Goal: Information Seeking & Learning: Compare options

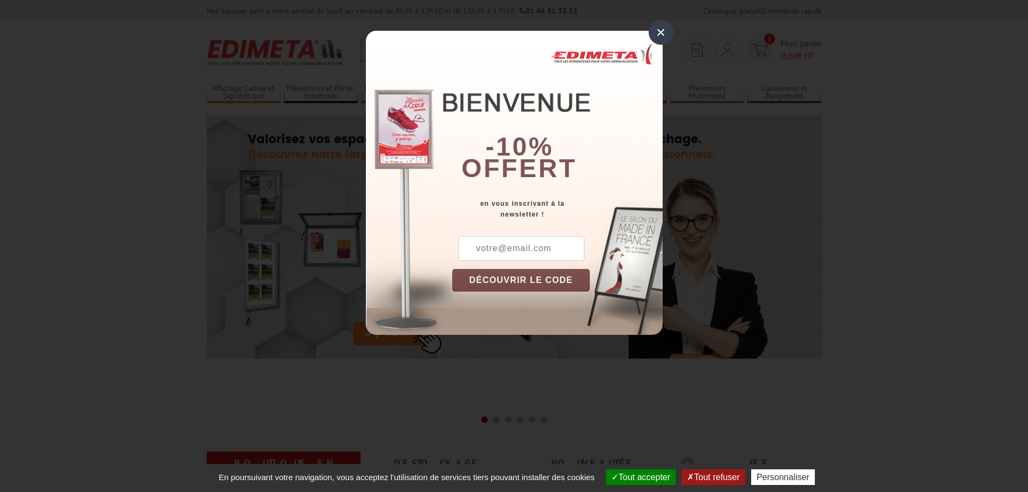
click at [671, 36] on div "×" at bounding box center [661, 32] width 25 height 25
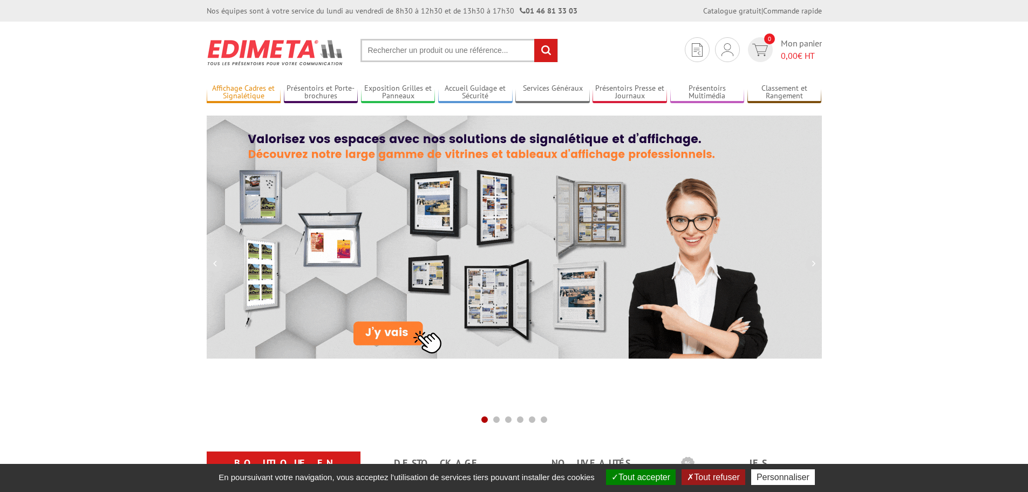
click at [233, 92] on link "Affichage Cadres et Signalétique" at bounding box center [244, 93] width 74 height 18
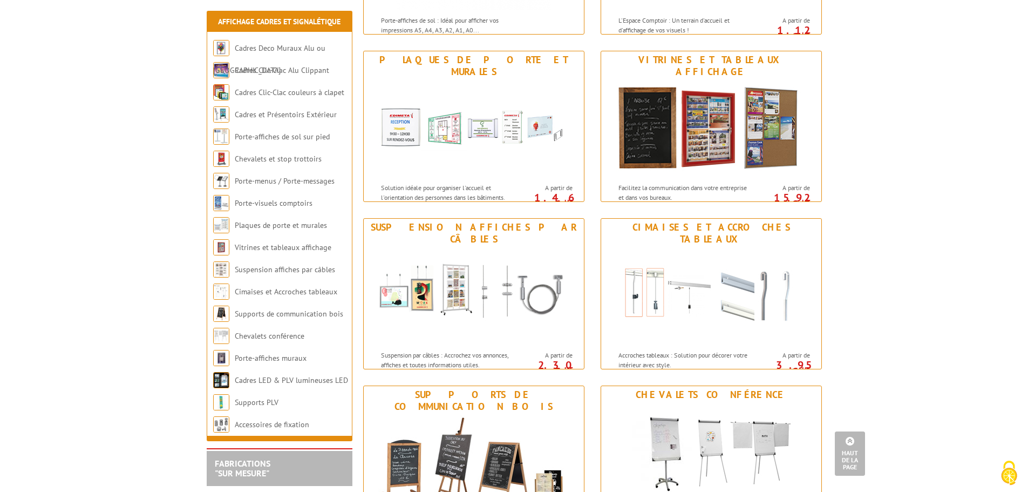
scroll to position [810, 0]
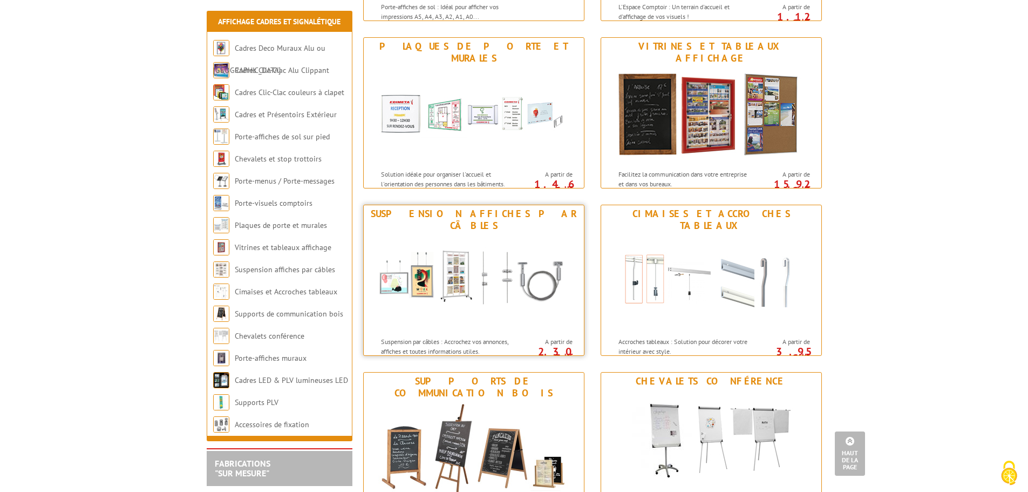
click at [470, 300] on img at bounding box center [474, 282] width 200 height 97
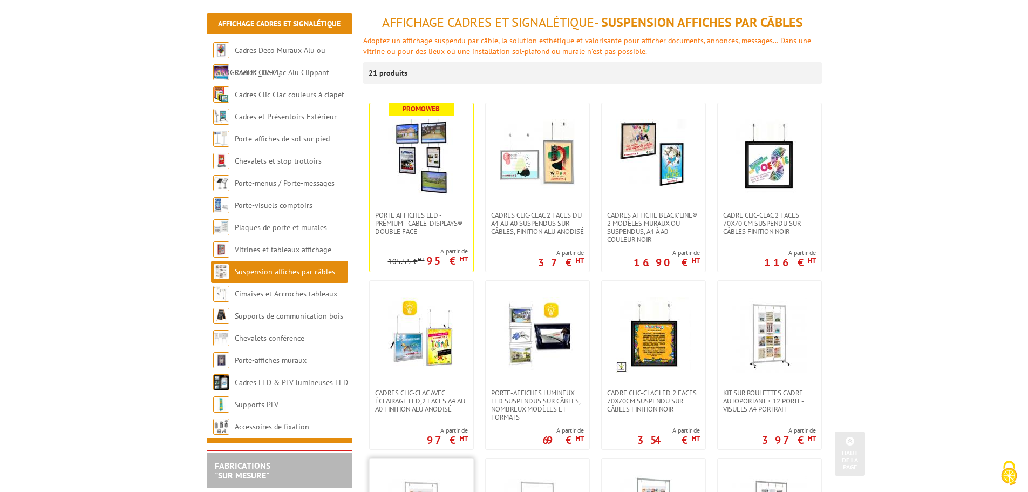
scroll to position [108, 0]
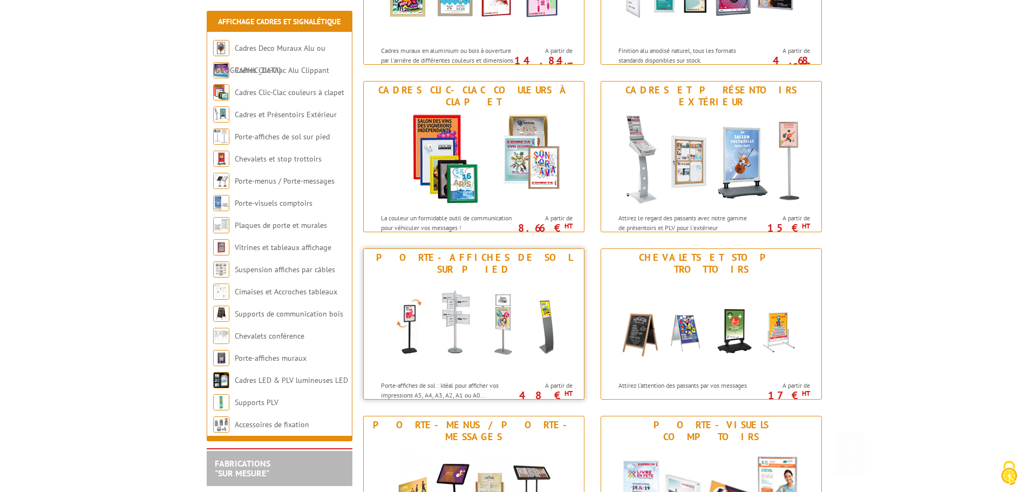
scroll to position [269, 0]
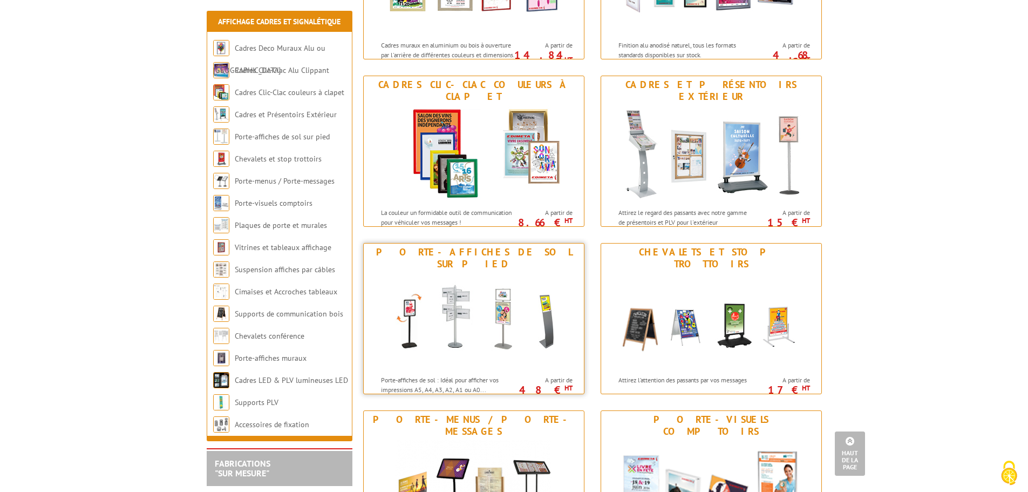
click at [467, 304] on img at bounding box center [474, 321] width 200 height 97
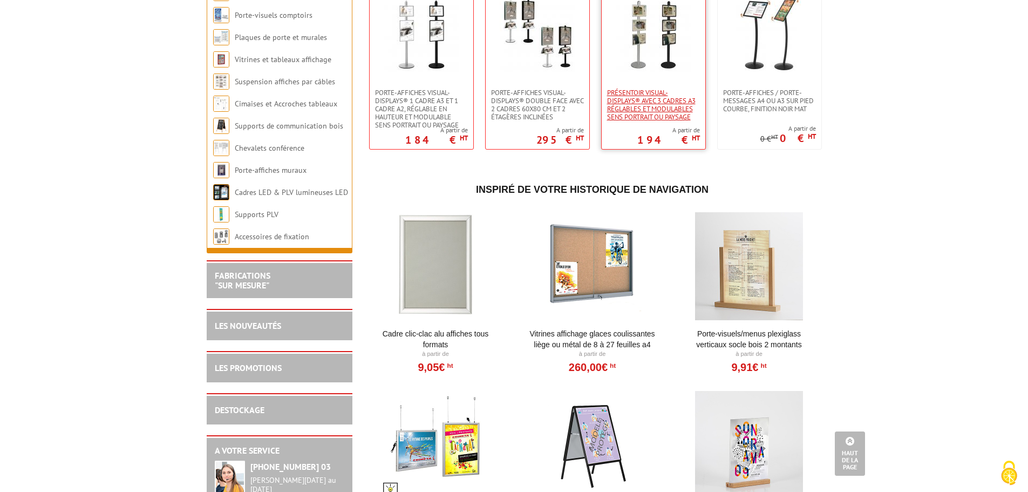
scroll to position [2051, 0]
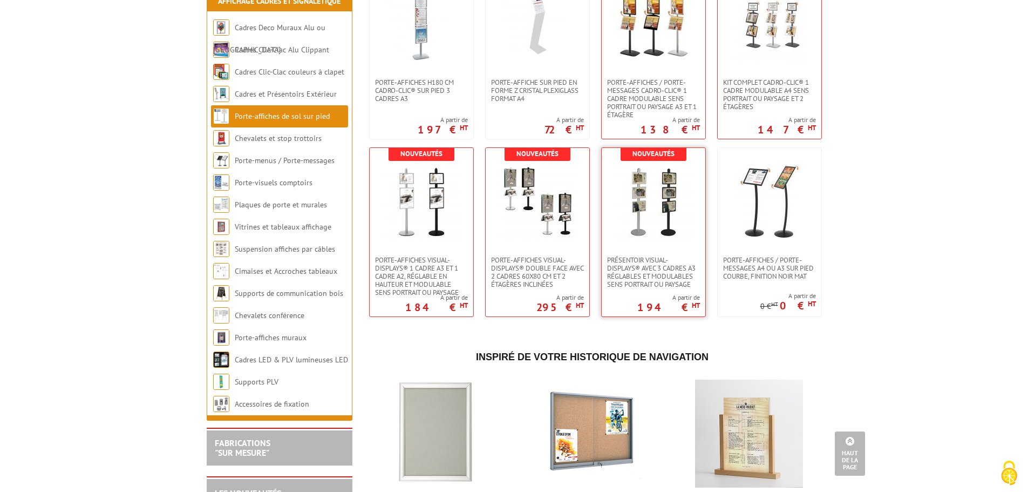
click at [655, 228] on img at bounding box center [654, 202] width 76 height 76
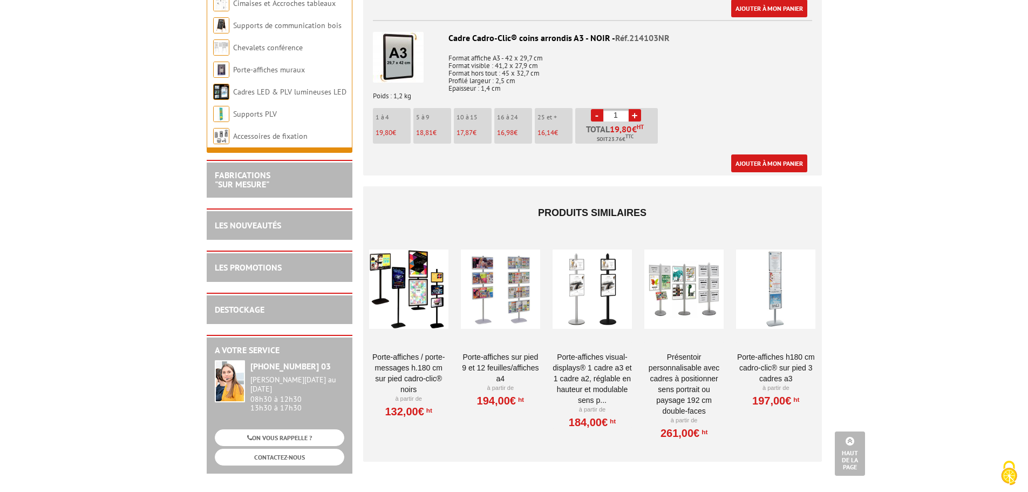
scroll to position [1350, 0]
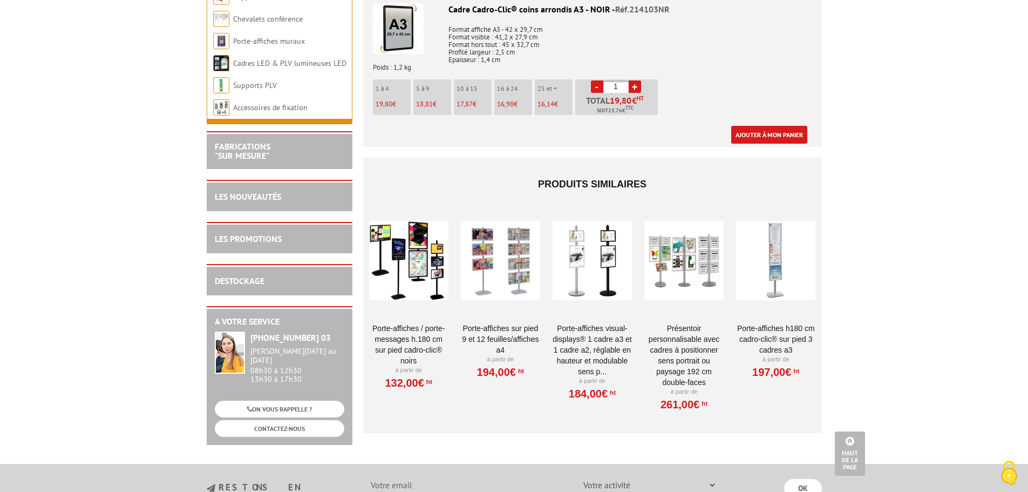
click at [581, 268] on div at bounding box center [592, 261] width 79 height 108
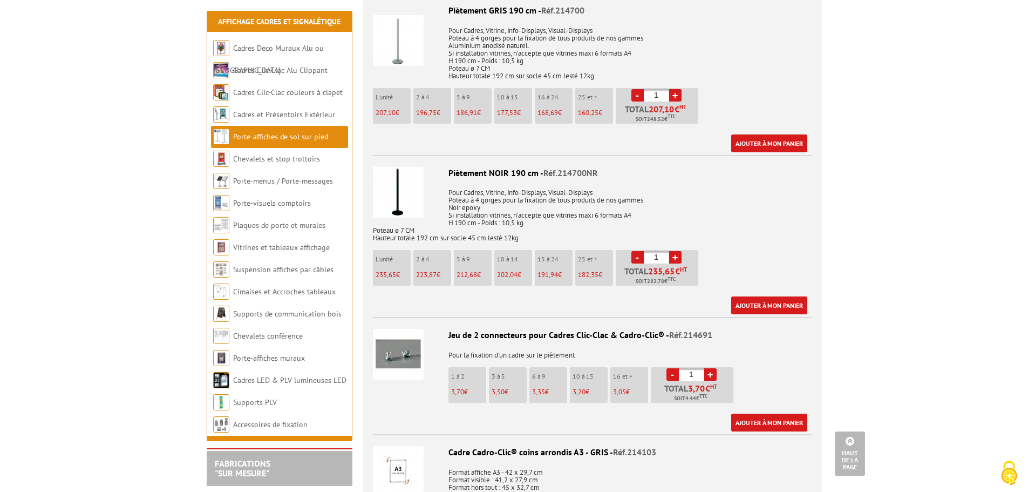
scroll to position [756, 0]
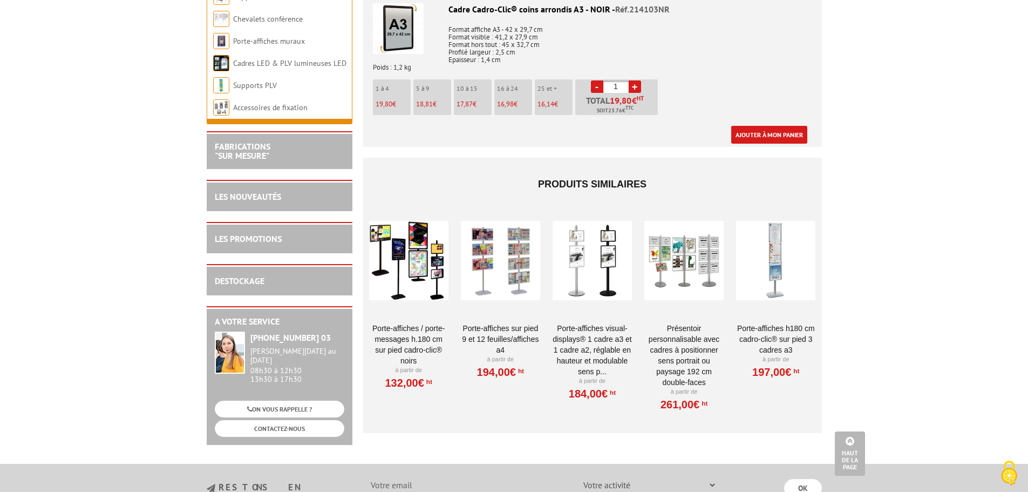
click at [756, 256] on div at bounding box center [775, 261] width 79 height 108
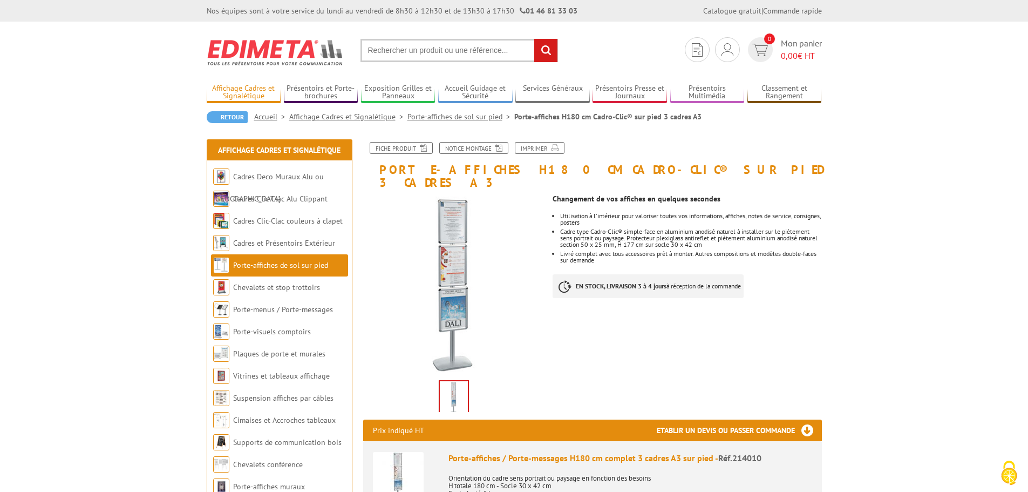
click at [255, 89] on link "Affichage Cadres et Signalétique" at bounding box center [244, 93] width 74 height 18
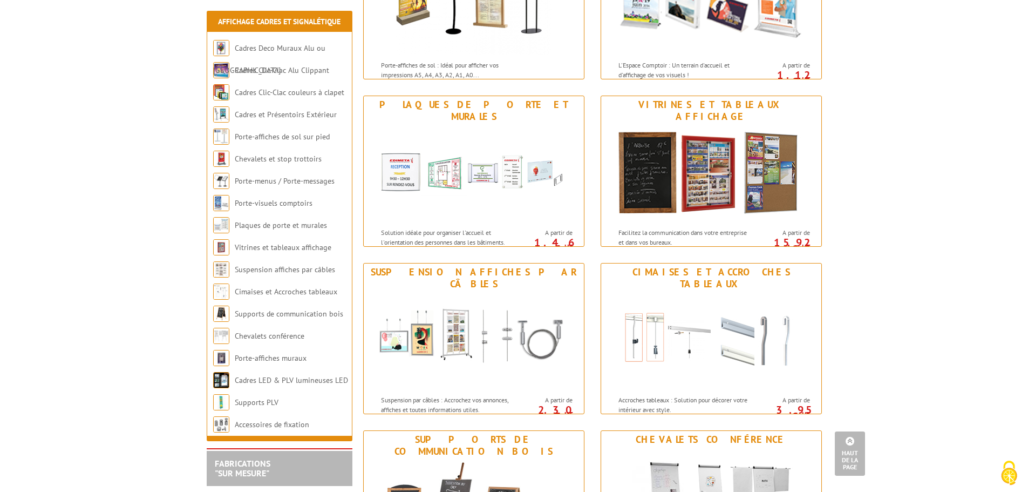
scroll to position [756, 0]
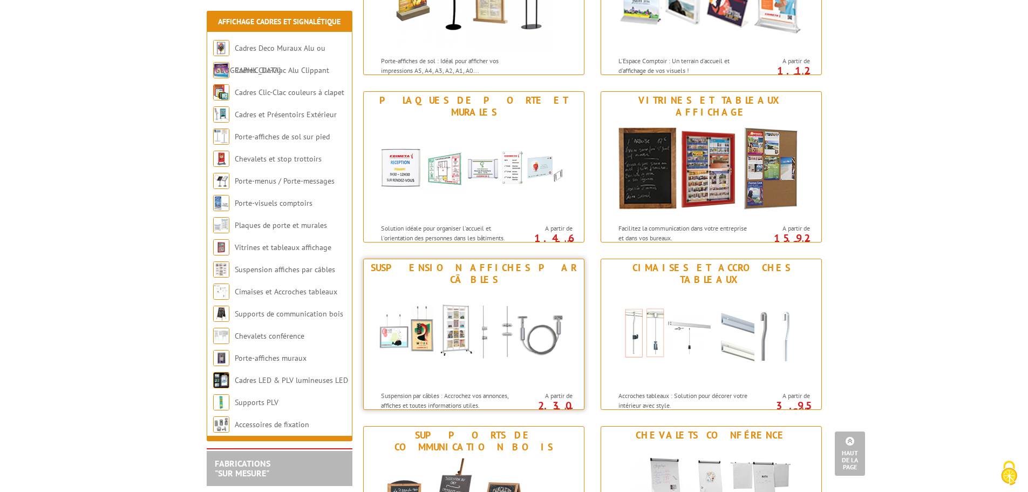
click at [487, 342] on img at bounding box center [474, 336] width 200 height 97
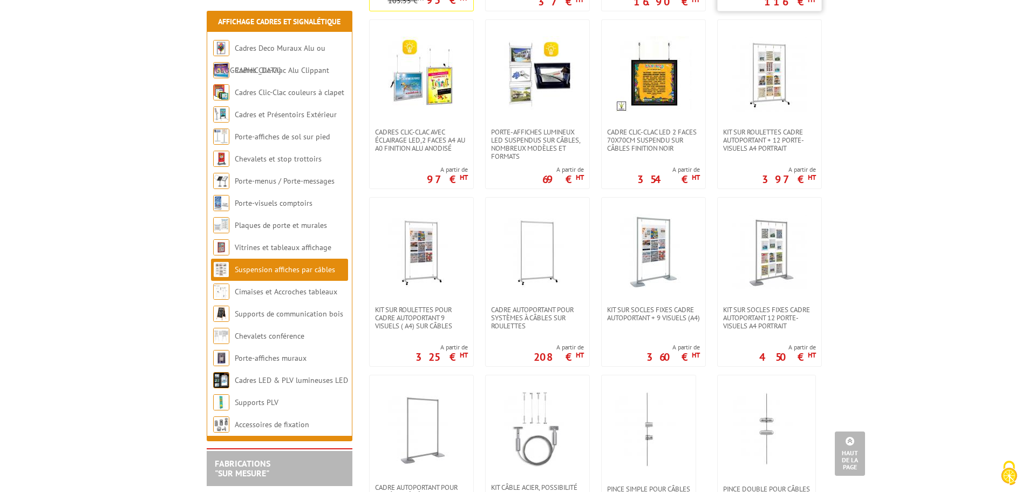
scroll to position [432, 0]
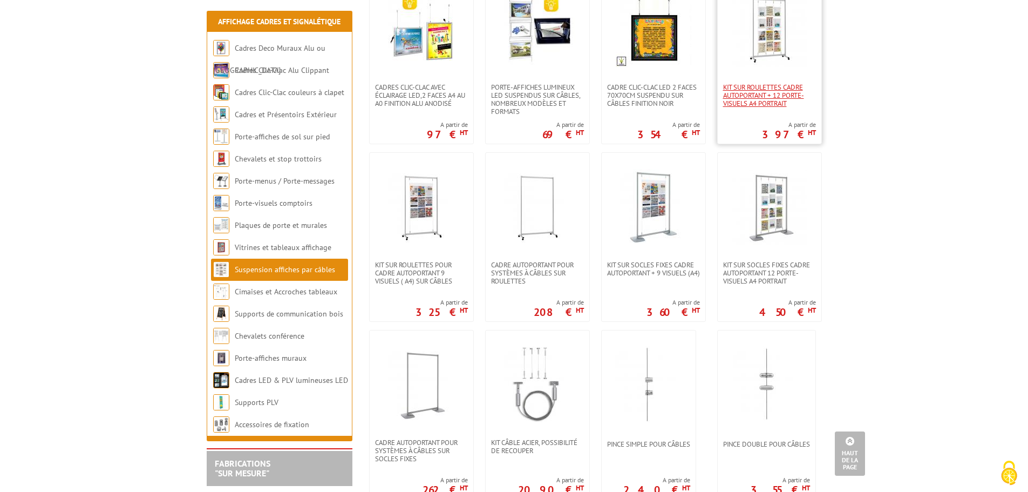
click at [772, 92] on span "Kit sur roulettes cadre autoportant + 12 porte-visuels A4 Portrait" at bounding box center [769, 95] width 93 height 24
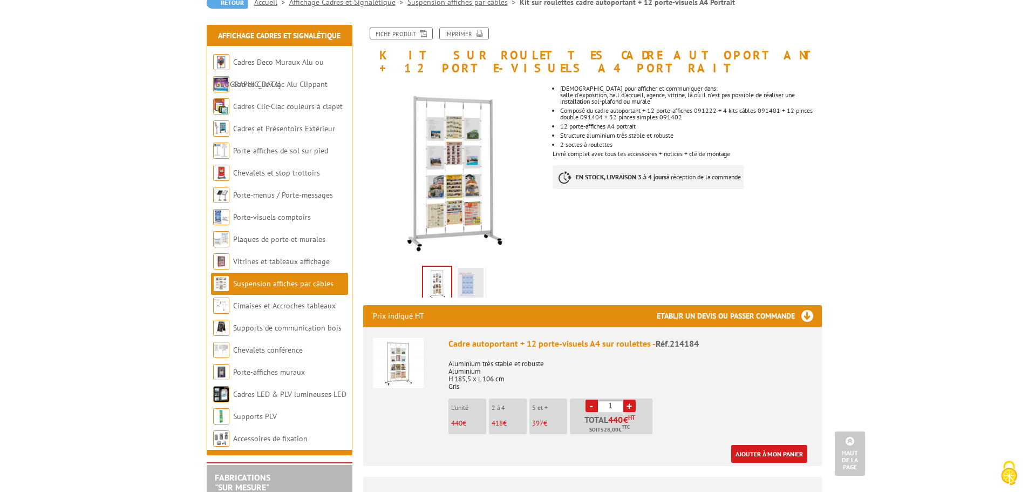
scroll to position [108, 0]
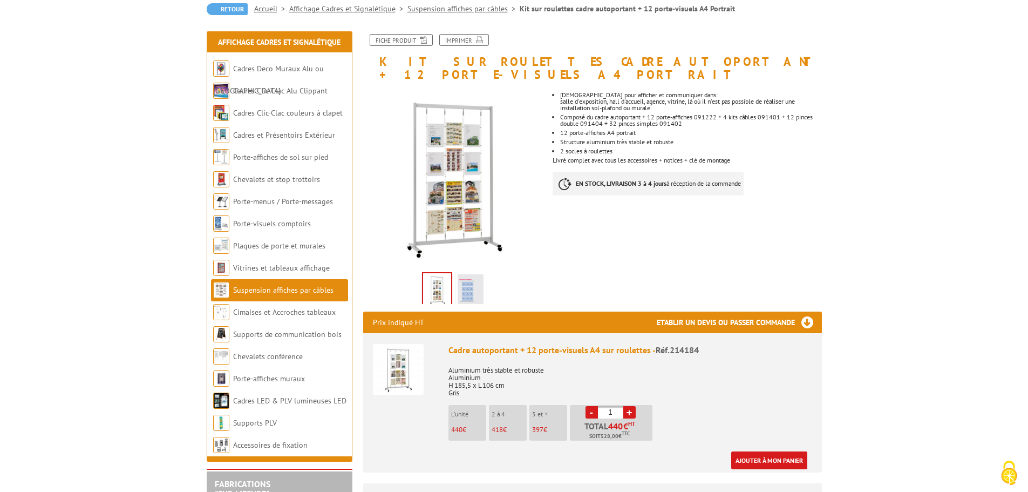
click at [614, 344] on div "Cadre autoportant + 12 porte-visuels A4 sur roulettes - Réf.214184" at bounding box center [631, 350] width 364 height 12
click at [462, 281] on img at bounding box center [471, 290] width 26 height 33
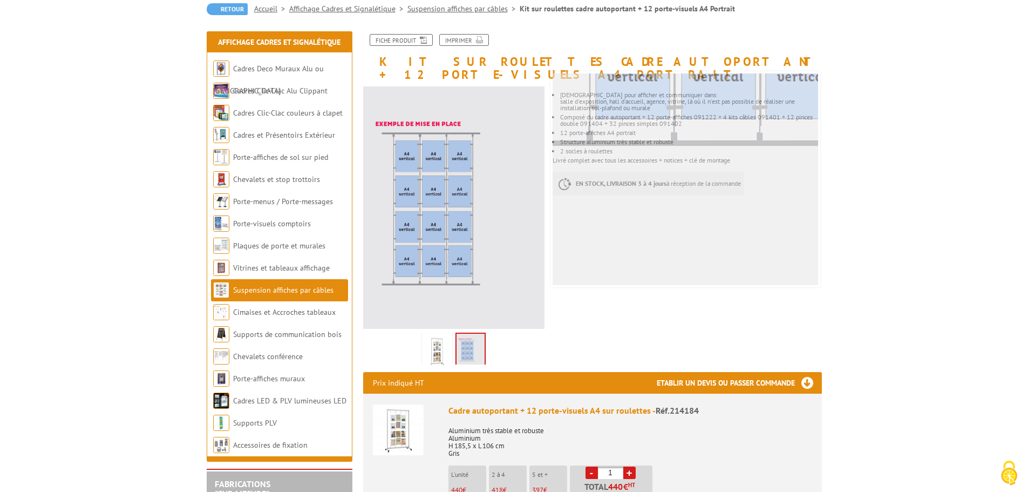
click at [438, 335] on img at bounding box center [437, 351] width 26 height 33
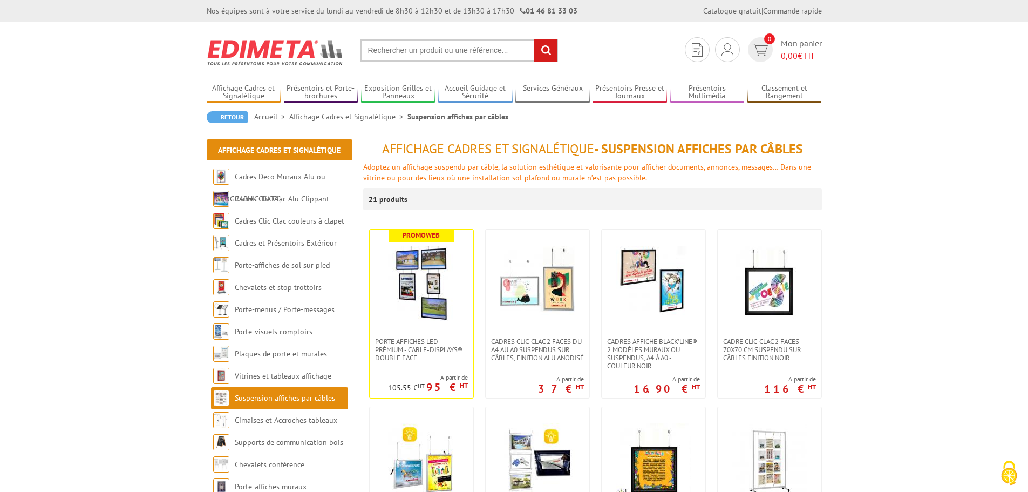
click at [444, 50] on input "text" at bounding box center [460, 50] width 198 height 23
type input "porte affiche a4"
click at [534, 39] on input "rechercher" at bounding box center [545, 50] width 23 height 23
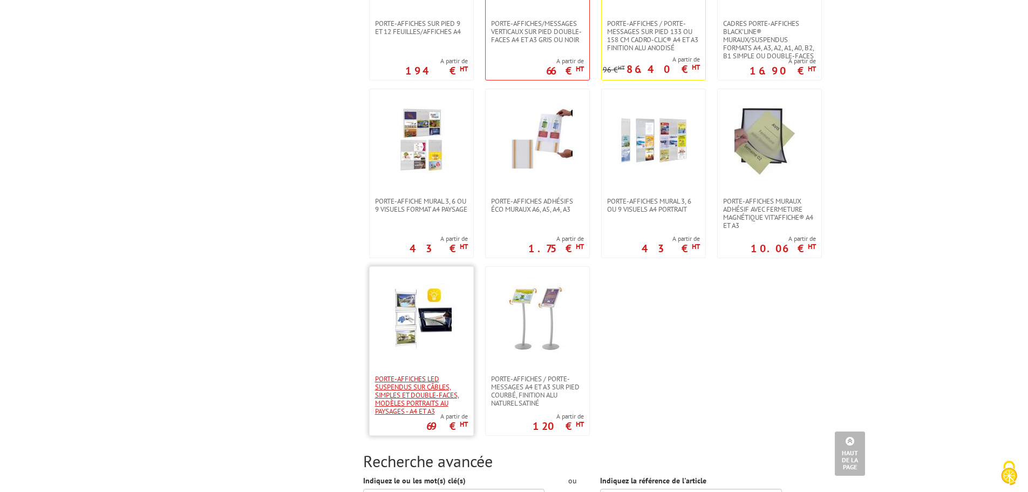
scroll to position [810, 0]
click at [413, 410] on span "Porte-affiches LED suspendus sur câbles, simples et double-faces, modèles portr…" at bounding box center [421, 394] width 93 height 40
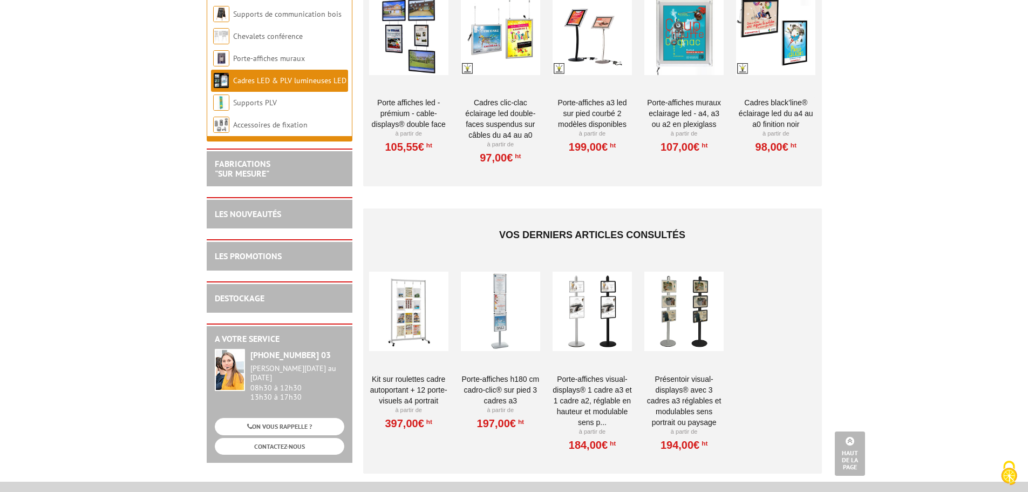
scroll to position [2699, 0]
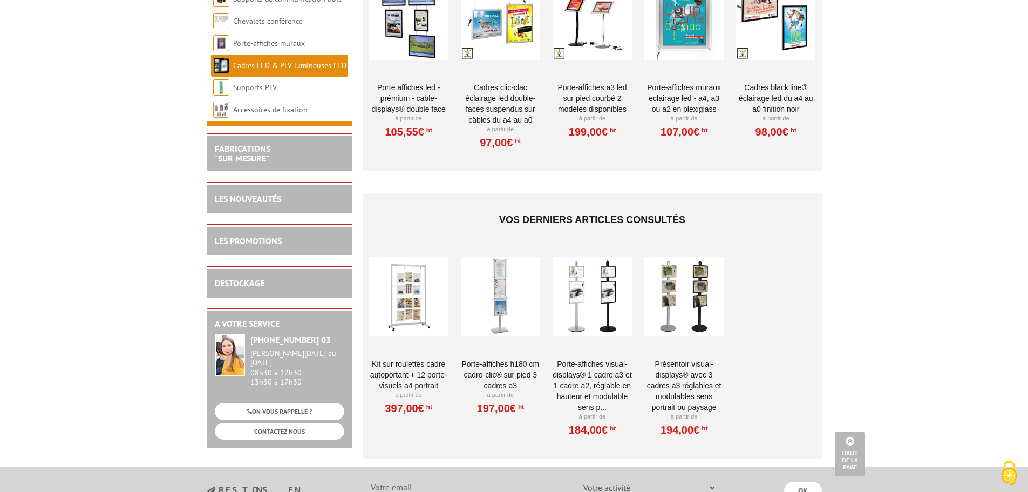
click at [498, 361] on link "Porte-affiches H180 cm Cadro-Clic® sur pied 3 cadres A3" at bounding box center [500, 374] width 79 height 32
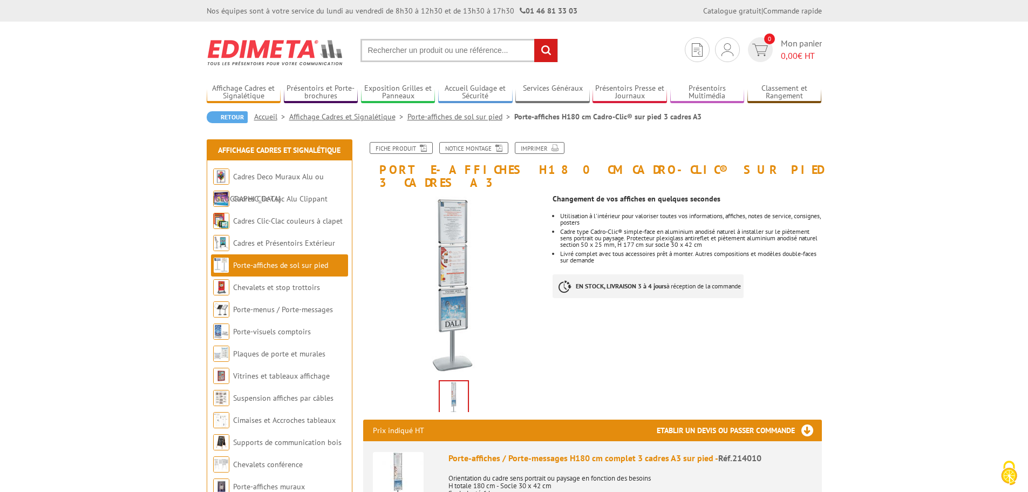
click at [286, 264] on link "Porte-affiches de sol sur pied" at bounding box center [280, 265] width 95 height 10
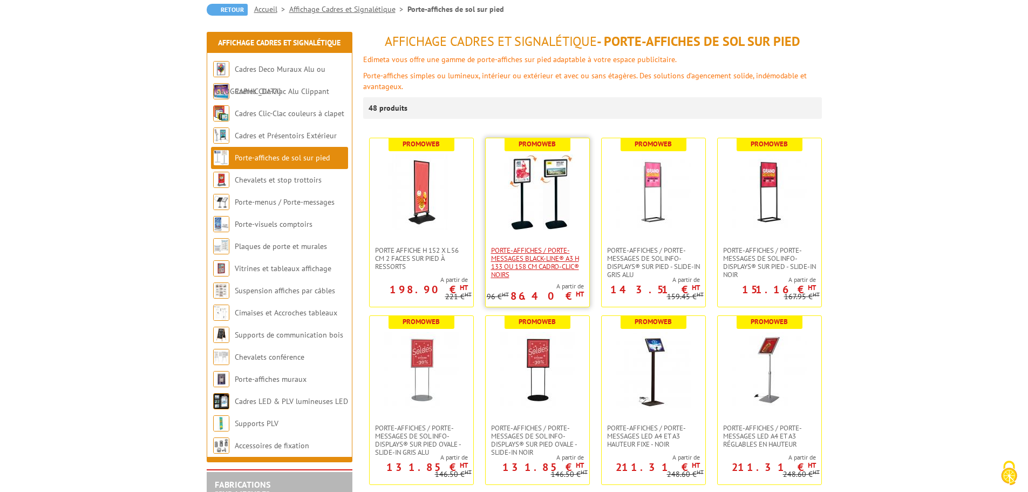
scroll to position [108, 0]
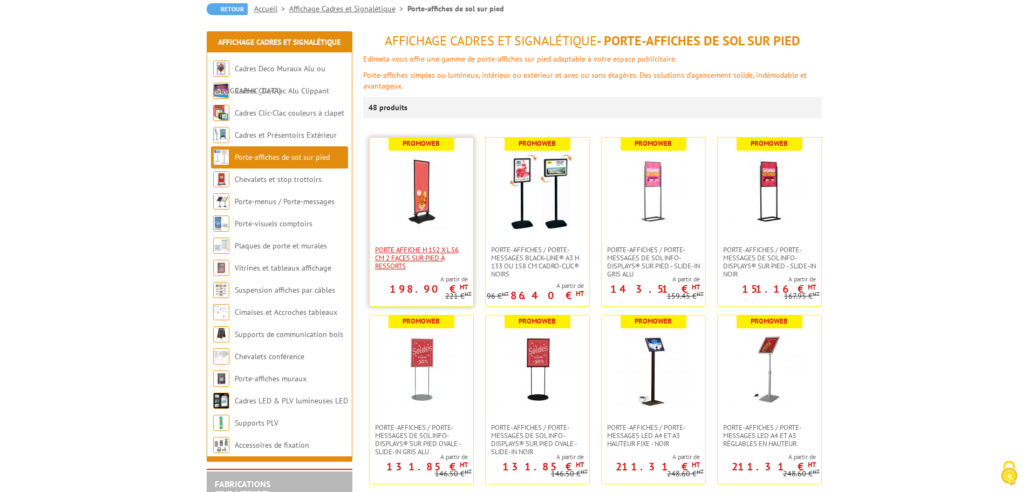
click at [409, 262] on span "Porte Affiche H 152 x L 56 cm 2 faces sur pied à ressorts" at bounding box center [421, 258] width 93 height 24
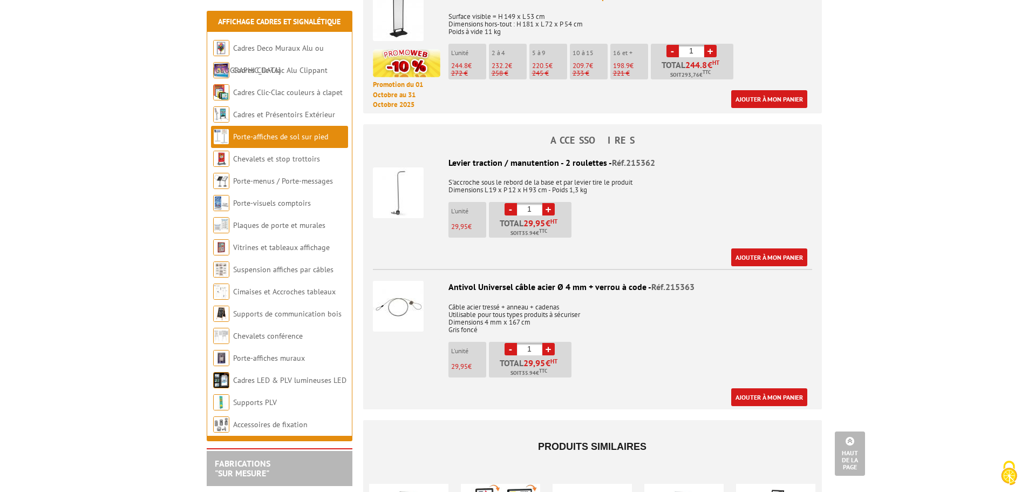
scroll to position [216, 0]
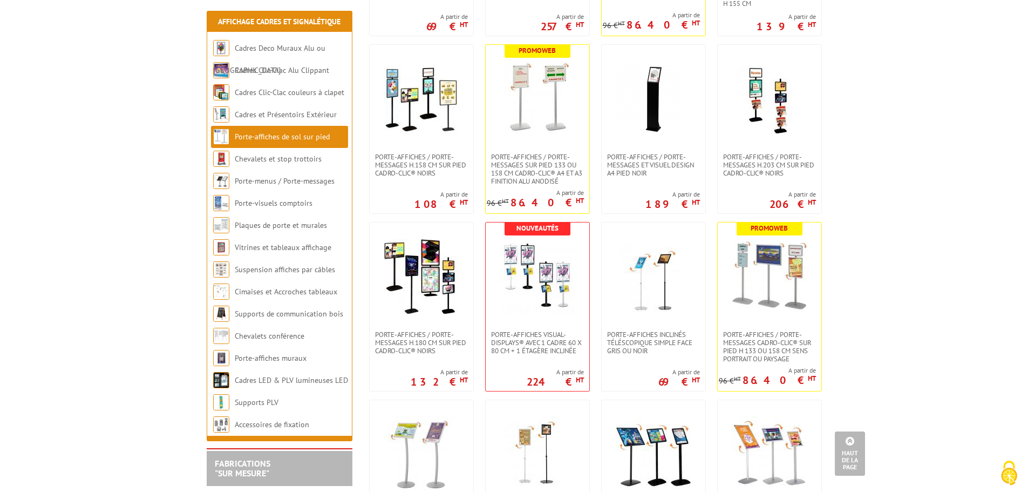
scroll to position [756, 0]
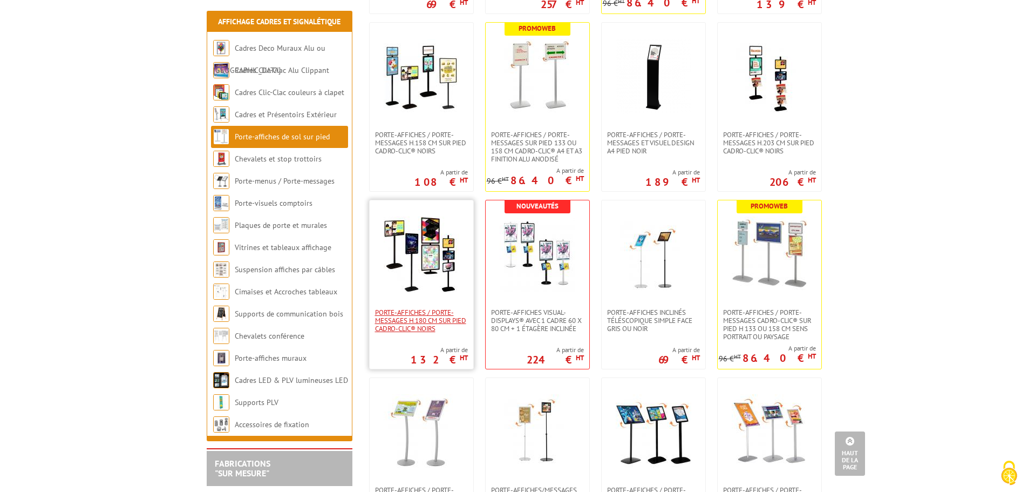
click at [429, 322] on span "Porte-affiches / Porte-messages H.180 cm SUR PIED CADRO-CLIC® NOIRS" at bounding box center [421, 320] width 93 height 24
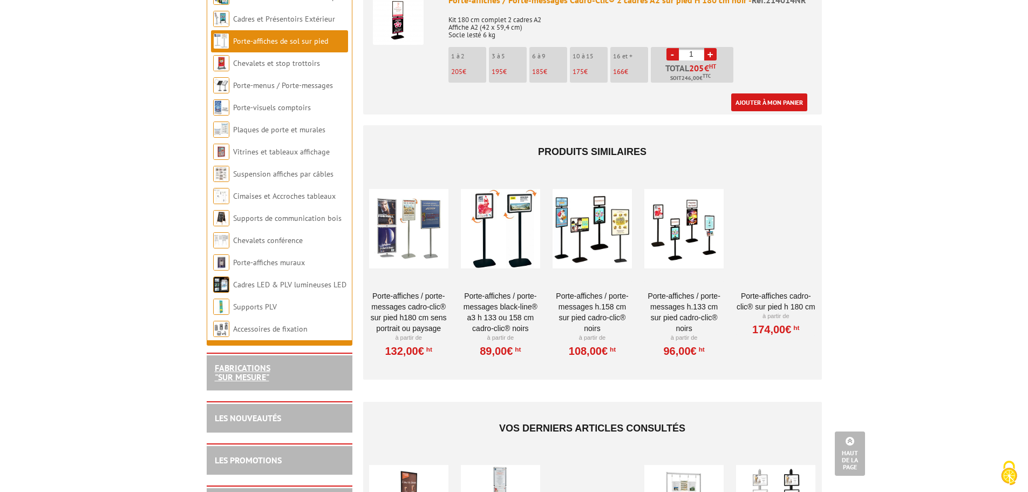
scroll to position [1511, 0]
